Goal: Communication & Community: Share content

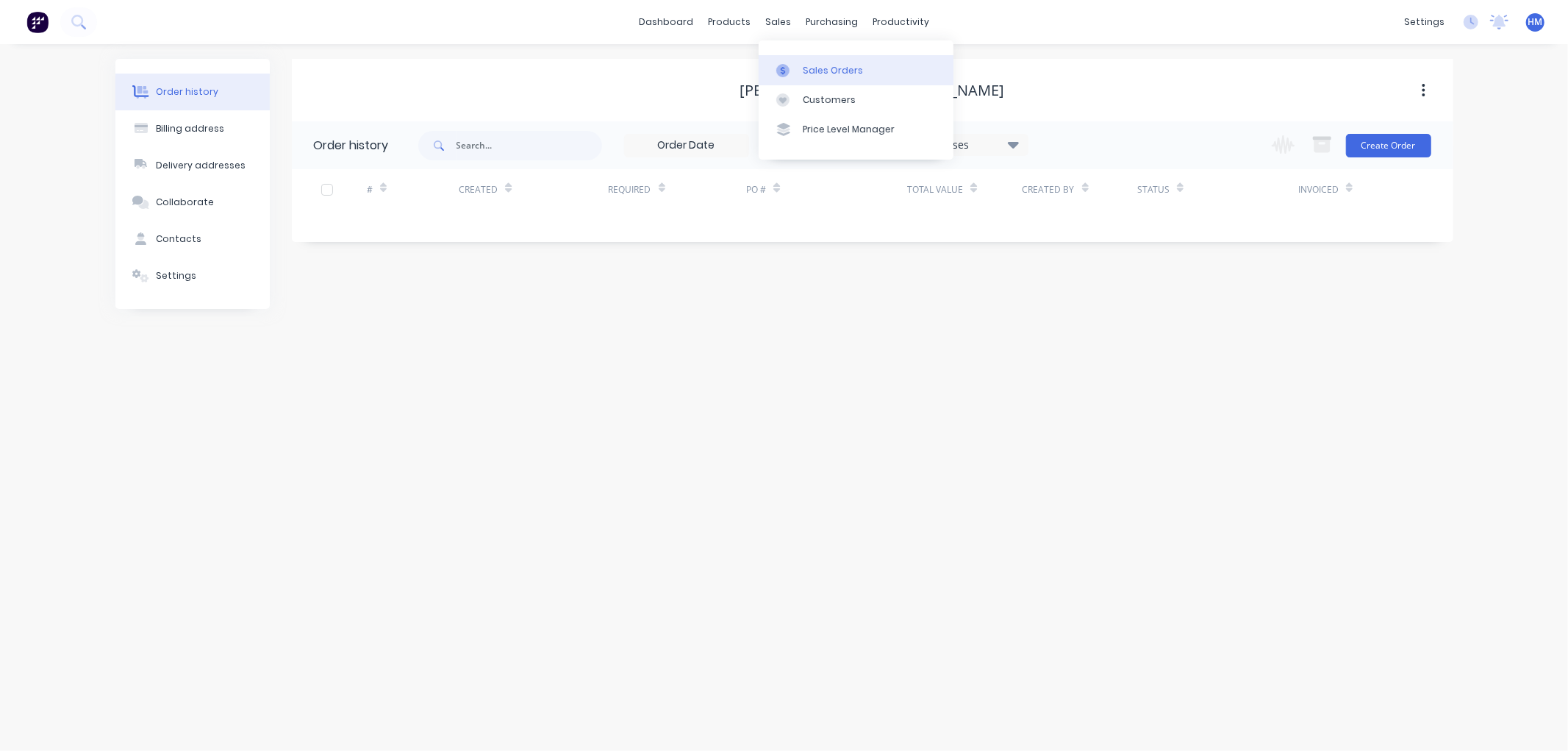
click at [819, 68] on div "Sales Orders" at bounding box center [833, 70] width 60 height 13
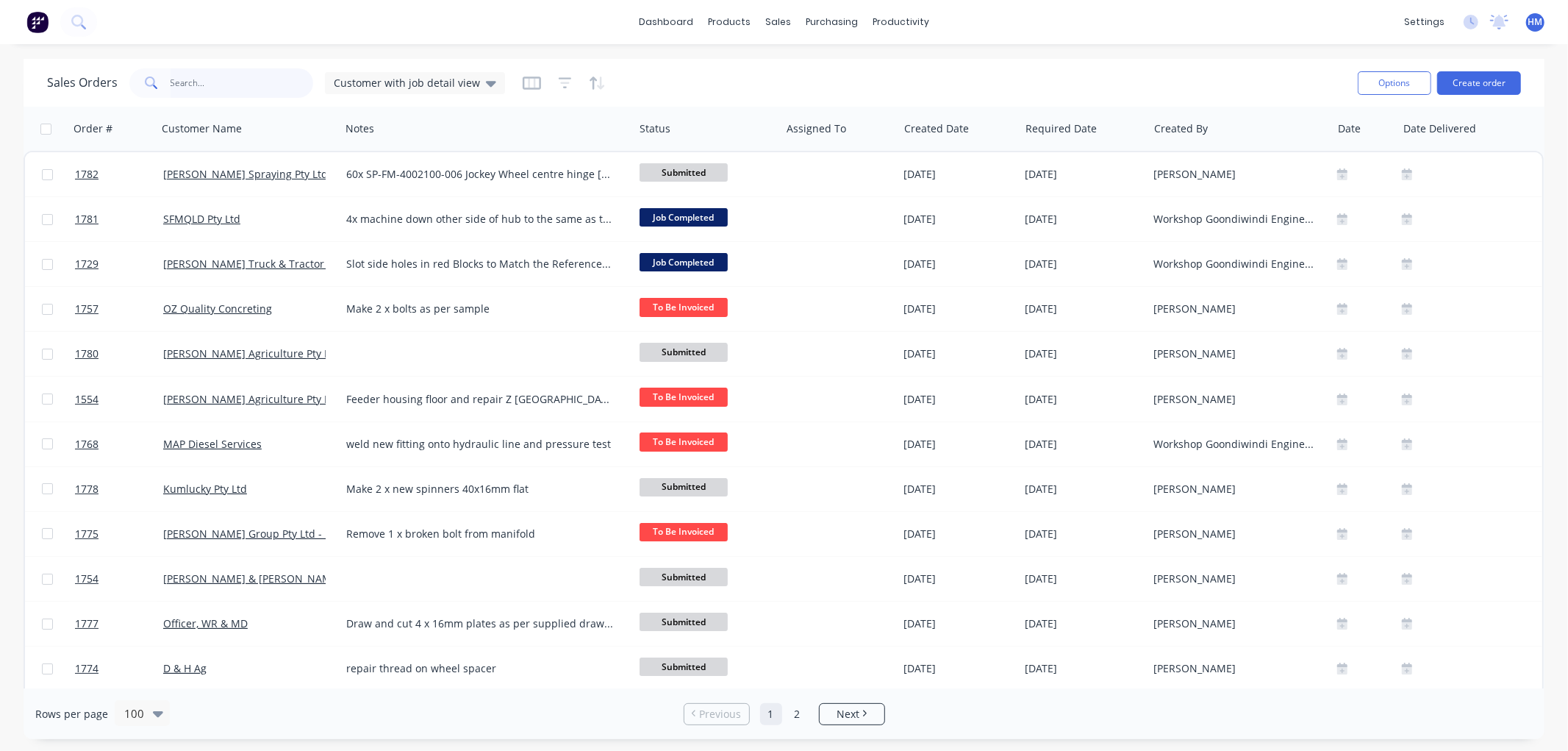
click at [212, 91] on input "text" at bounding box center [242, 83] width 143 height 29
click at [240, 88] on input "text" at bounding box center [242, 83] width 143 height 29
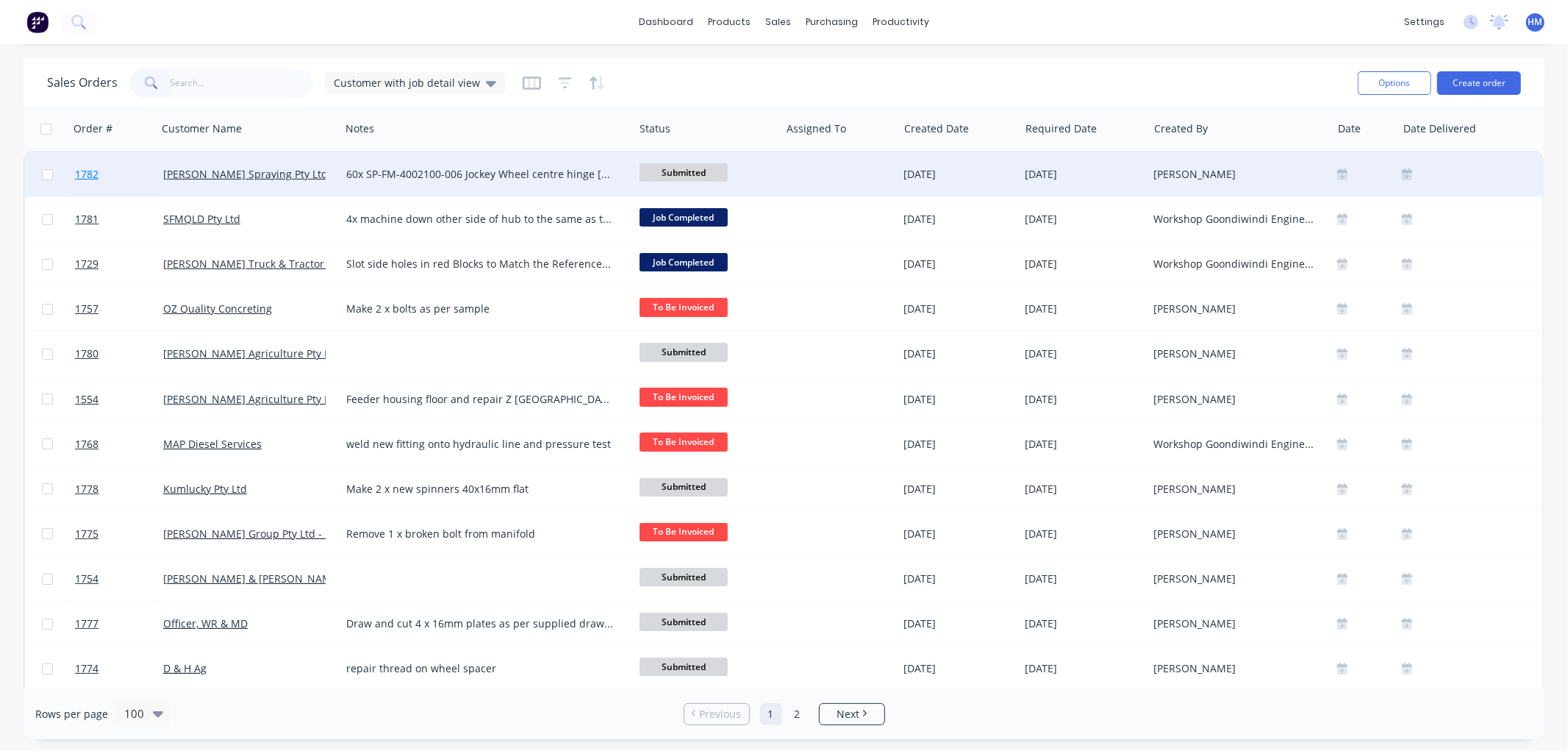
click at [142, 171] on link "1782" at bounding box center [118, 174] width 88 height 44
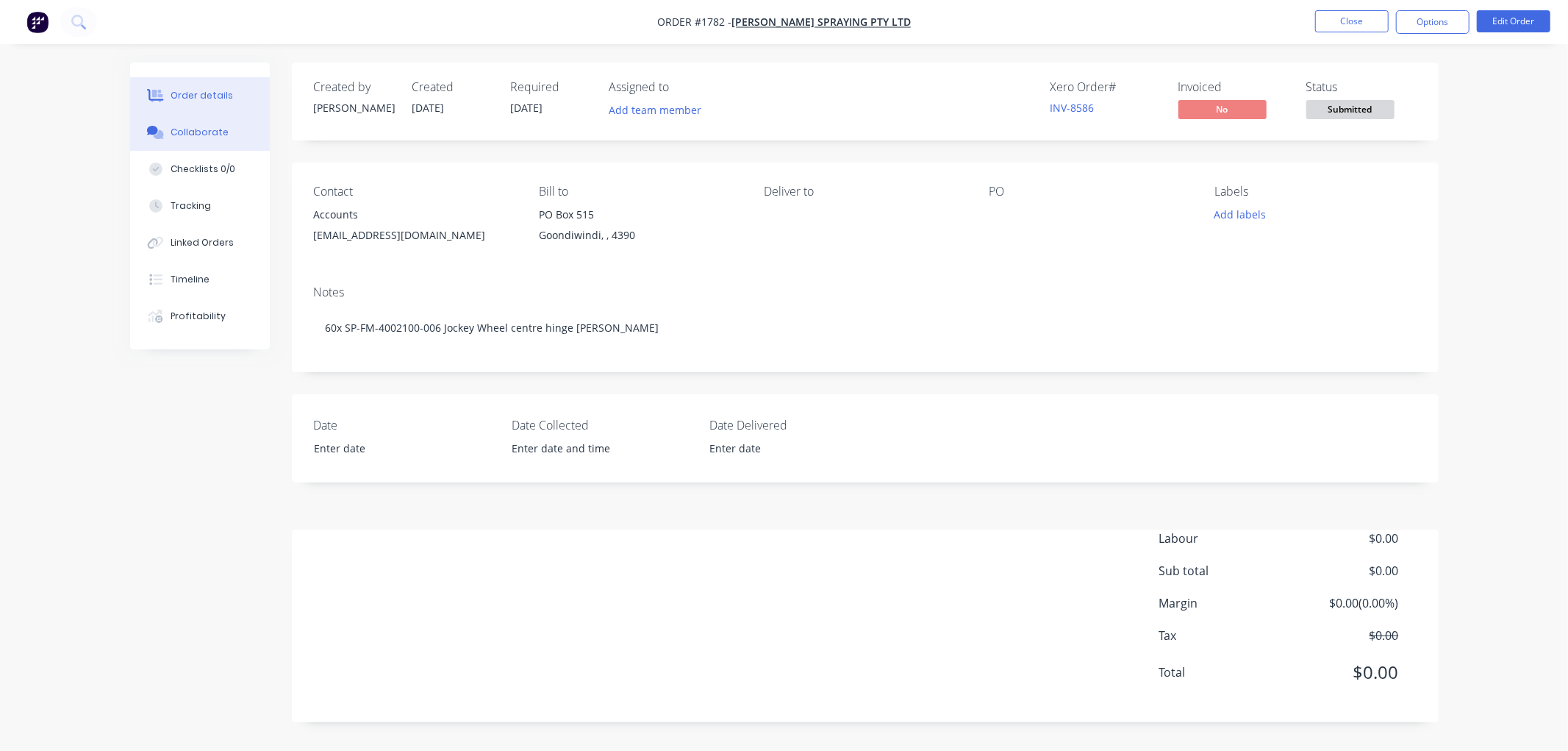
click at [218, 132] on div "Collaborate" at bounding box center [199, 132] width 58 height 13
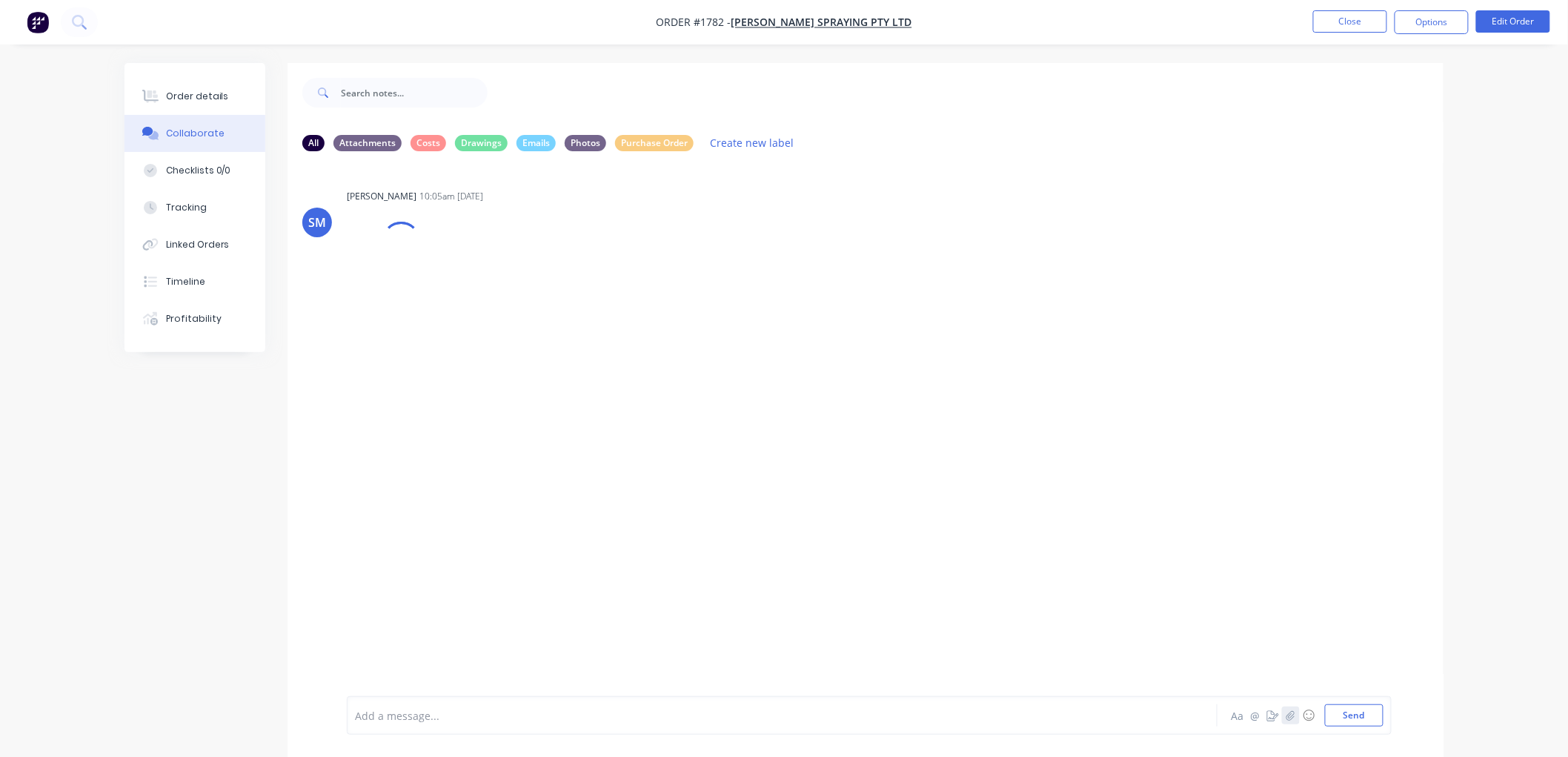
click at [1293, 714] on icon "button" at bounding box center [1290, 714] width 9 height 10
click at [1366, 714] on button "Send" at bounding box center [1354, 715] width 58 height 22
